Goal: Task Accomplishment & Management: Manage account settings

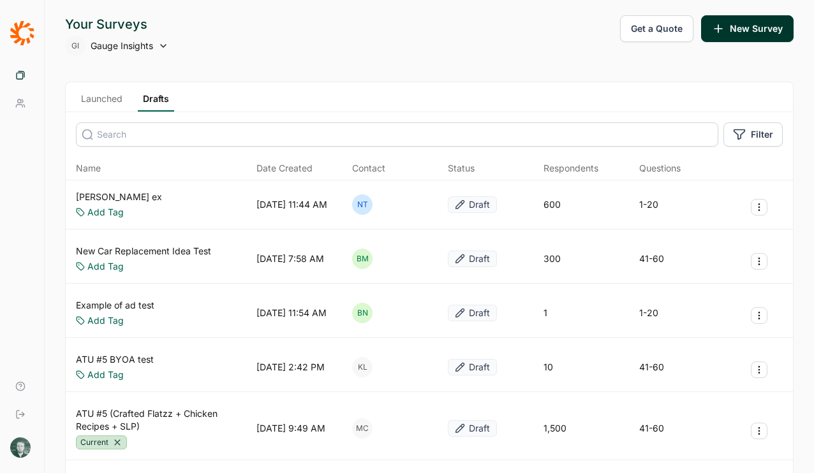
click at [142, 54] on div "GI Gauge Insights" at bounding box center [116, 46] width 103 height 20
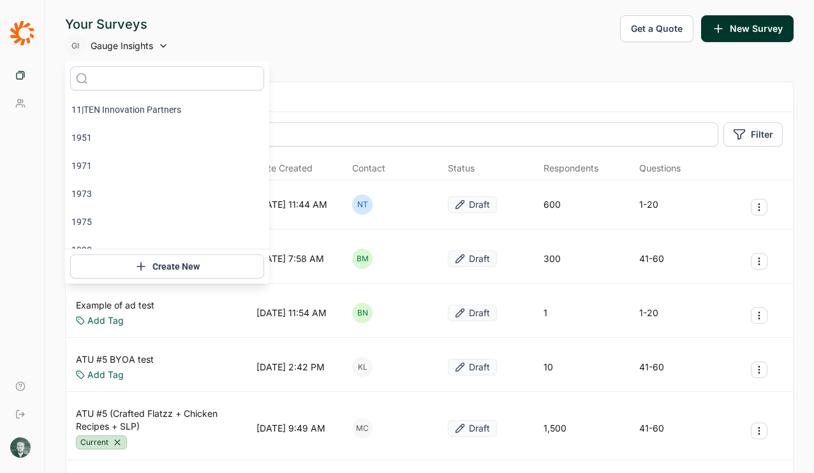
click at [142, 48] on span "Gauge Insights" at bounding box center [122, 46] width 63 height 13
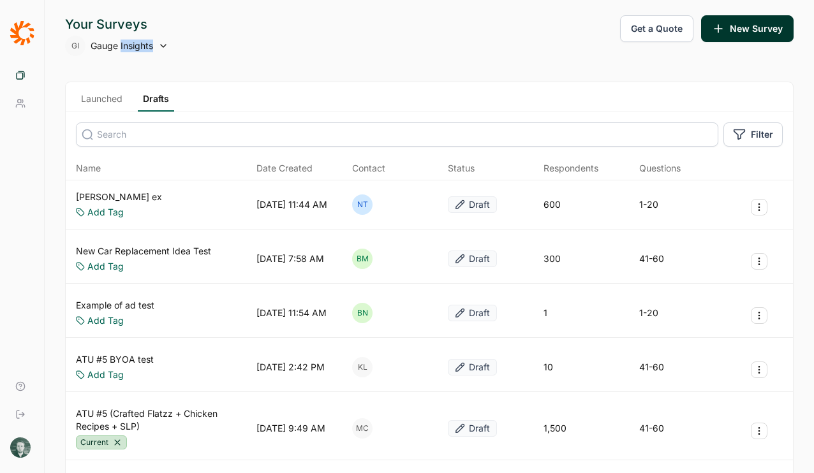
click at [142, 48] on span "Gauge Insights" at bounding box center [122, 46] width 63 height 13
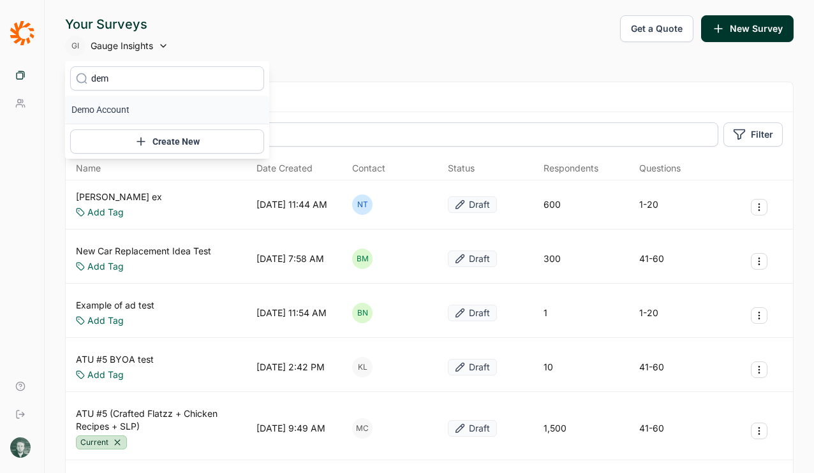
type input "demo"
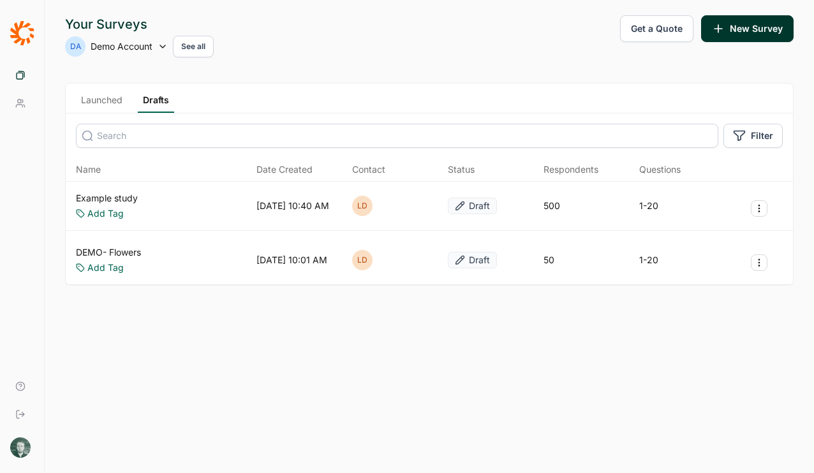
click at [12, 112] on link "Your Team" at bounding box center [22, 103] width 34 height 28
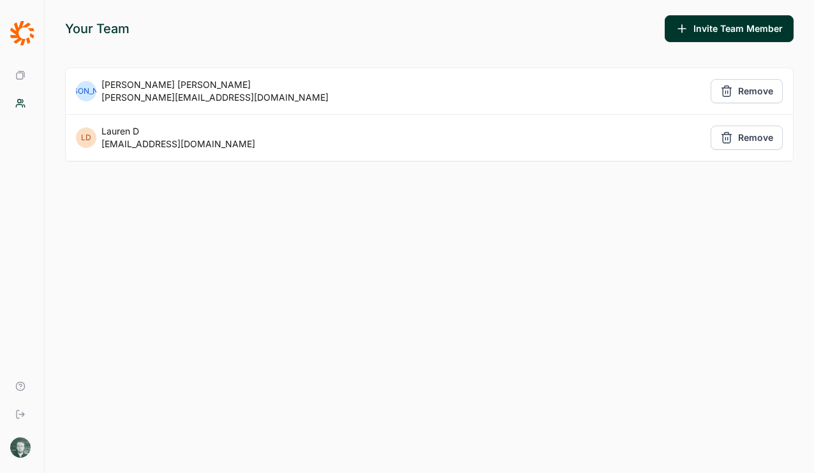
click at [166, 97] on div "[PERSON_NAME][EMAIL_ADDRESS][DOMAIN_NAME]" at bounding box center [214, 97] width 227 height 13
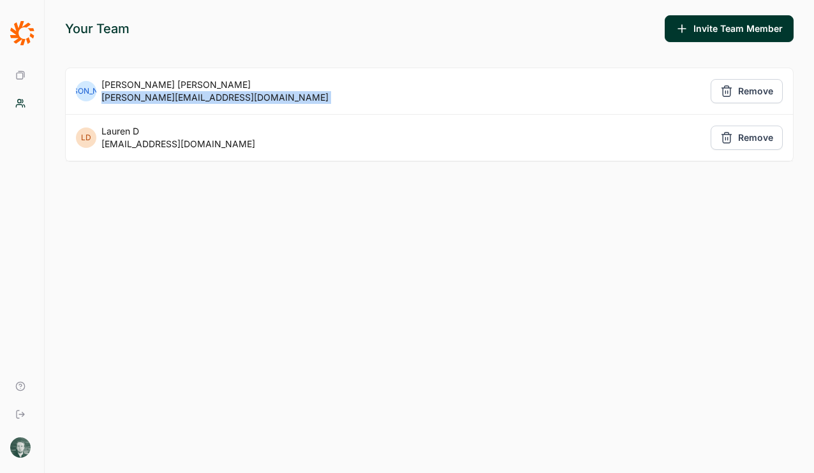
click at [166, 97] on div "[PERSON_NAME][EMAIL_ADDRESS][DOMAIN_NAME]" at bounding box center [214, 97] width 227 height 13
copy div "[PERSON_NAME][EMAIL_ADDRESS][DOMAIN_NAME]"
click at [22, 442] on img at bounding box center [20, 448] width 20 height 20
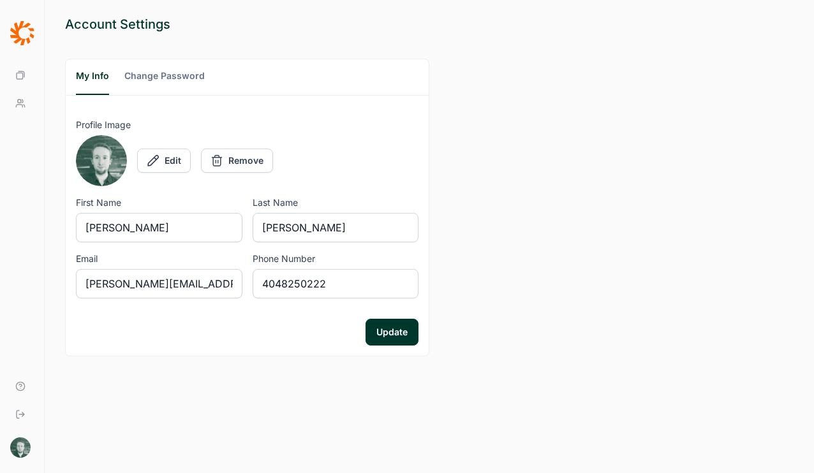
click at [168, 82] on button "Change Password" at bounding box center [164, 83] width 80 height 26
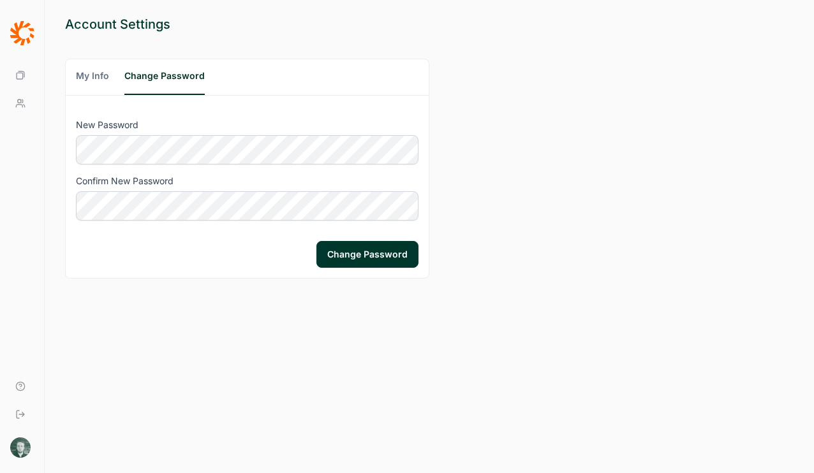
click at [680, 164] on div "Account Settings My Info Change Password New Password Confirm New Password Chan…" at bounding box center [430, 236] width 770 height 473
click at [371, 265] on button "Change Password" at bounding box center [367, 254] width 102 height 27
click at [26, 411] on link "Log Out" at bounding box center [22, 415] width 34 height 28
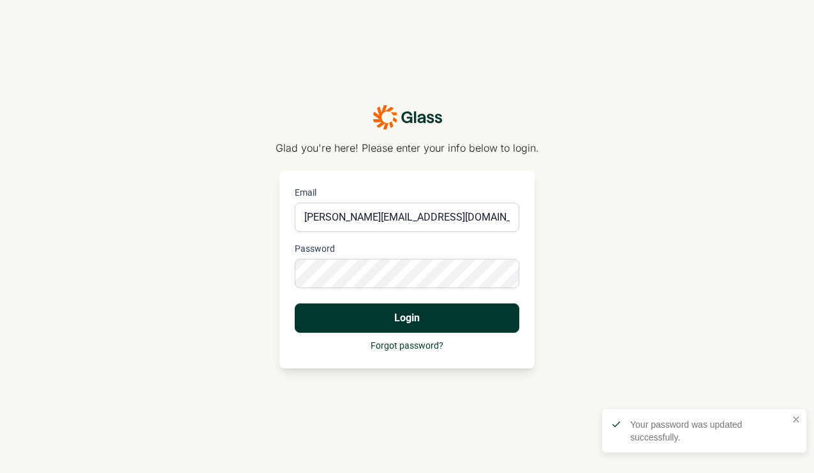
type input "[PERSON_NAME][EMAIL_ADDRESS][DOMAIN_NAME]"
click at [417, 314] on button "Login" at bounding box center [407, 318] width 225 height 29
click at [295, 304] on button "Login" at bounding box center [407, 318] width 225 height 29
click at [295, 203] on div at bounding box center [295, 203] width 0 height 0
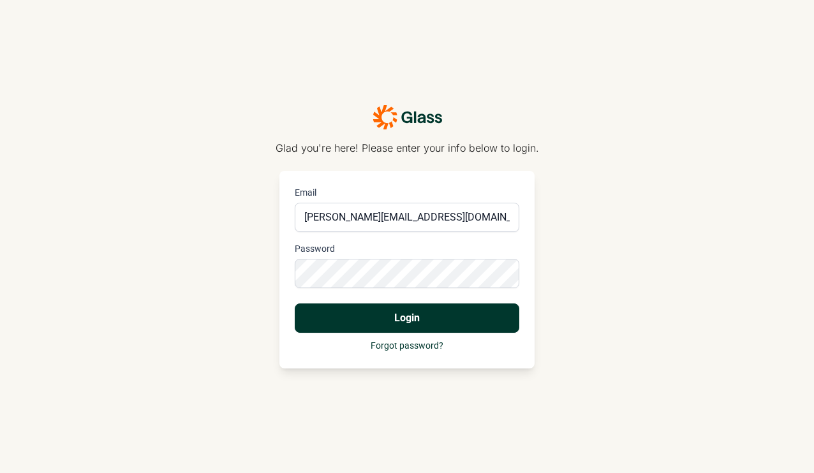
click at [295, 304] on button "Login" at bounding box center [407, 318] width 225 height 29
